Goal: Task Accomplishment & Management: Manage account settings

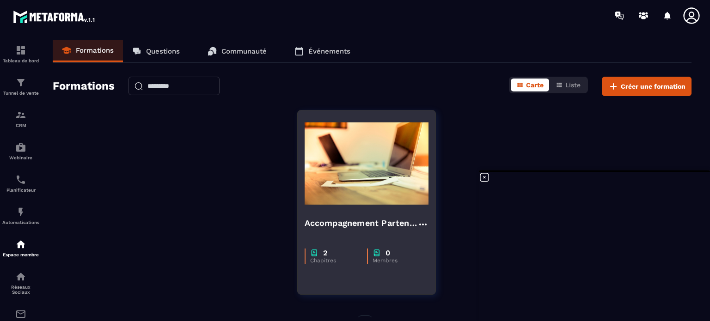
scroll to position [961, 0]
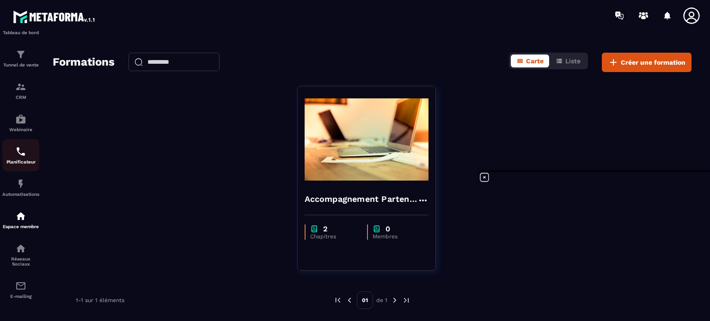
click at [20, 150] on img at bounding box center [20, 151] width 11 height 11
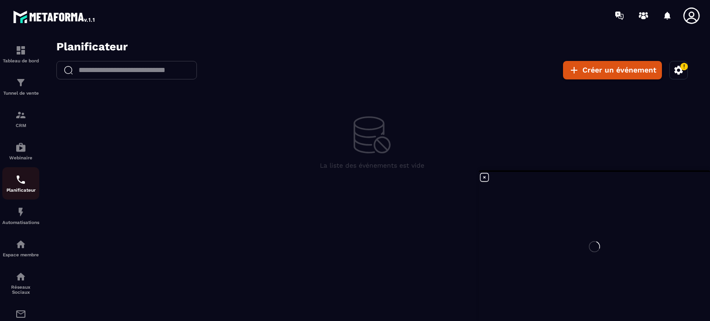
click at [24, 185] on img at bounding box center [20, 179] width 11 height 11
click at [691, 14] on icon at bounding box center [691, 15] width 18 height 18
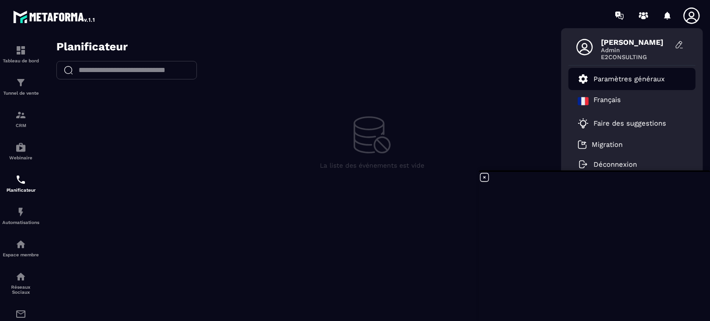
click at [642, 79] on p "Paramètres généraux" at bounding box center [629, 79] width 71 height 8
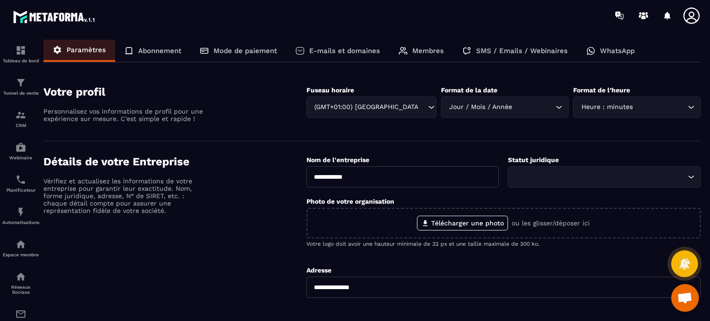
click at [422, 51] on p "Membres" at bounding box center [427, 51] width 31 height 8
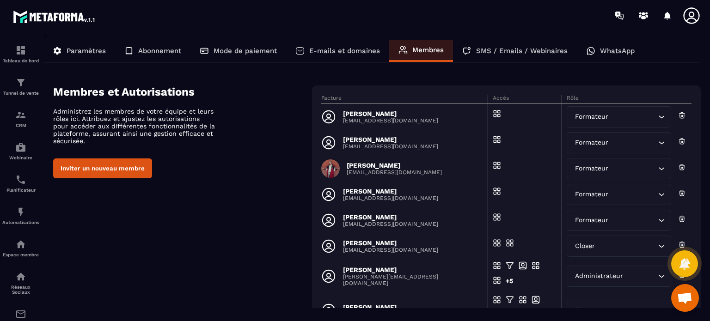
scroll to position [69, 0]
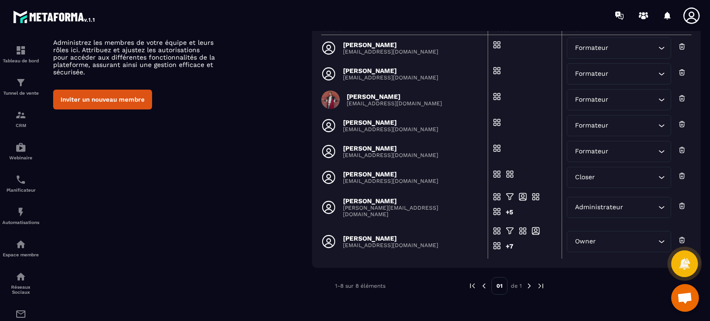
click at [364, 98] on p "[PERSON_NAME]" at bounding box center [394, 96] width 95 height 7
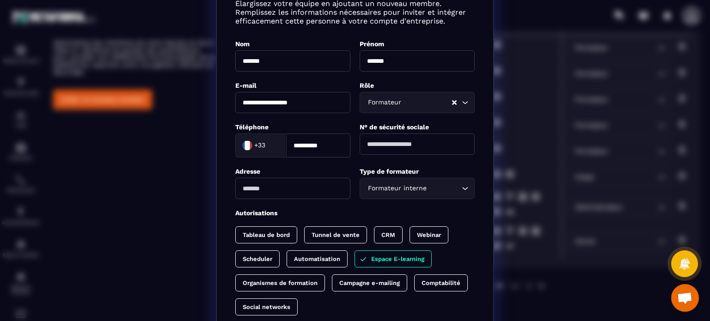
scroll to position [0, 0]
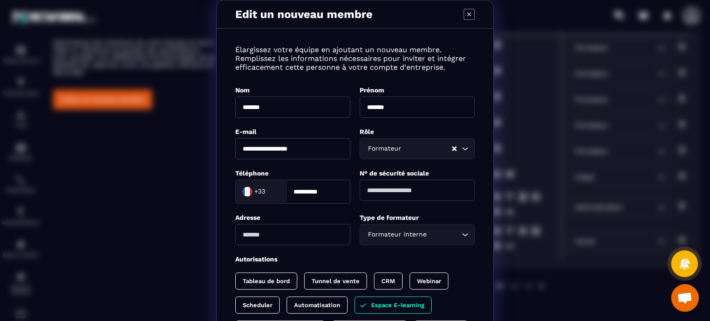
click at [467, 12] on icon "Modal window" at bounding box center [469, 14] width 11 height 11
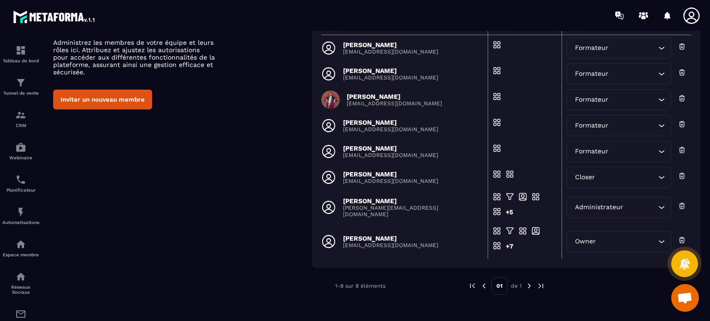
click at [376, 202] on p "[PERSON_NAME]" at bounding box center [412, 200] width 139 height 7
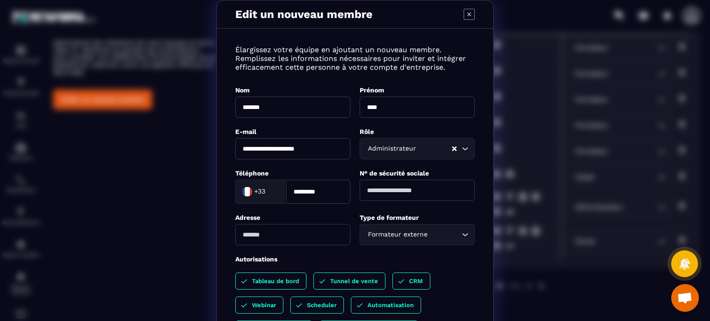
drag, startPoint x: 381, startPoint y: 107, endPoint x: 367, endPoint y: 108, distance: 13.5
click at [367, 108] on input "****" at bounding box center [417, 107] width 115 height 21
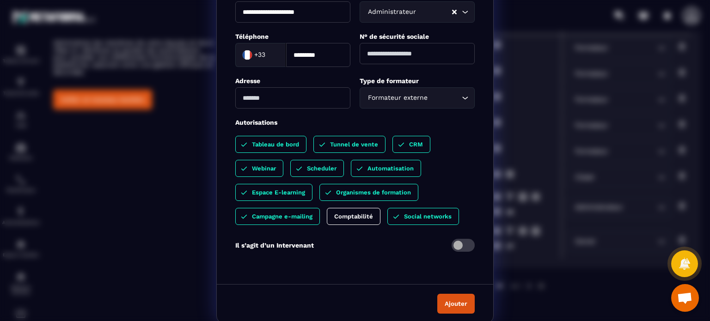
scroll to position [139, 0]
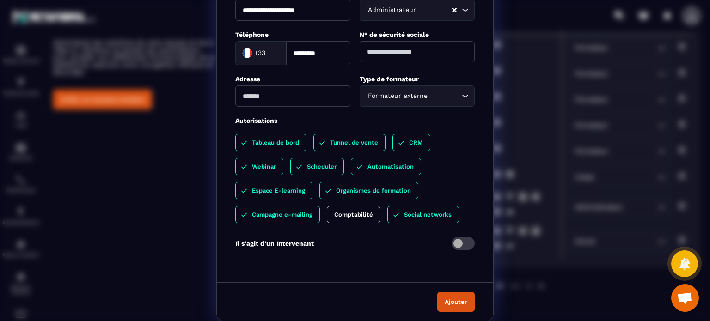
type input "****"
click at [461, 302] on button "Ajouter" at bounding box center [455, 302] width 37 height 20
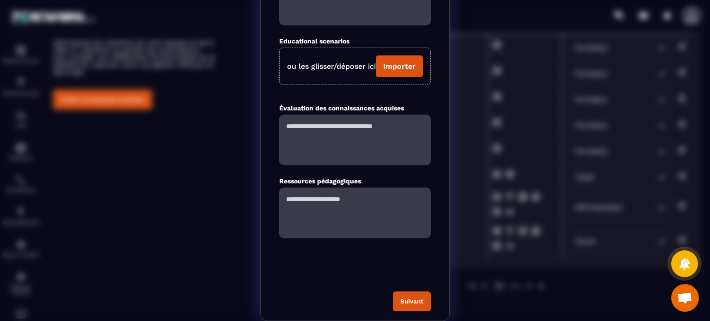
click at [414, 305] on button "Suivant" at bounding box center [412, 302] width 38 height 20
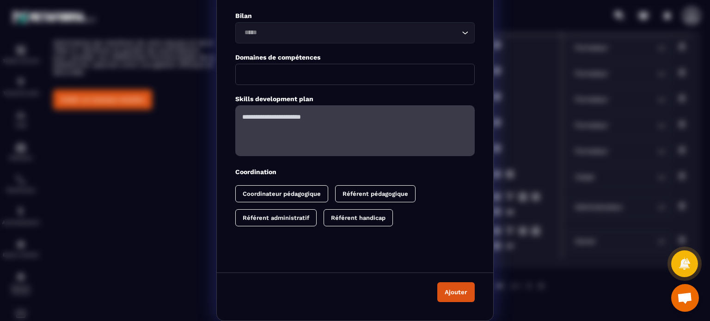
scroll to position [63, 0]
click at [438, 295] on button "Ajouter" at bounding box center [455, 293] width 37 height 20
